Goal: Task Accomplishment & Management: Manage account settings

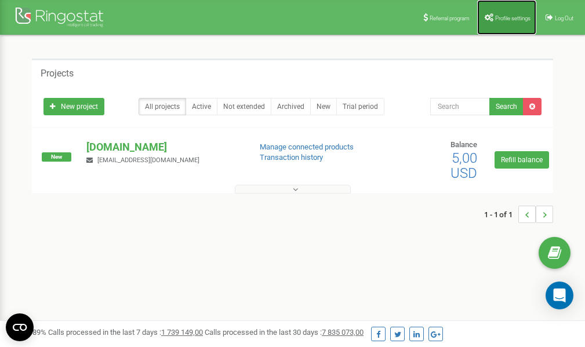
click at [509, 18] on span "Profile settings" at bounding box center [512, 18] width 35 height 6
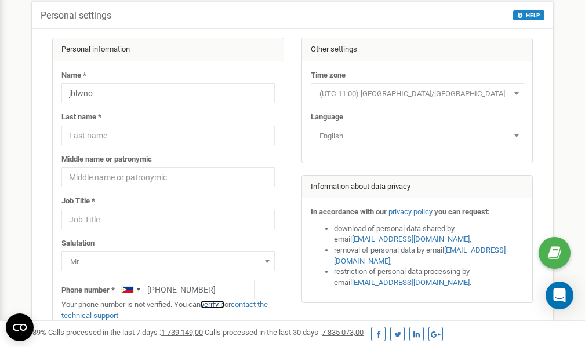
click at [221, 305] on link "verify it" at bounding box center [213, 304] width 24 height 9
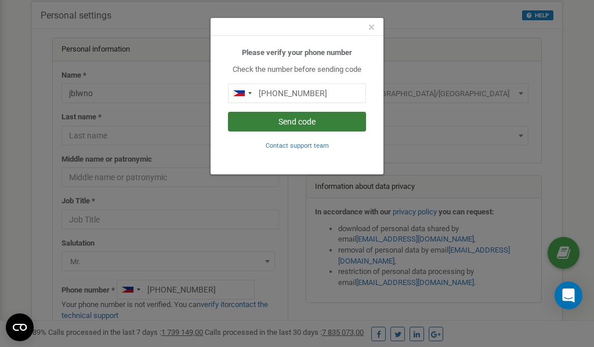
click at [288, 121] on button "Send code" at bounding box center [297, 122] width 138 height 20
